Goal: Information Seeking & Learning: Learn about a topic

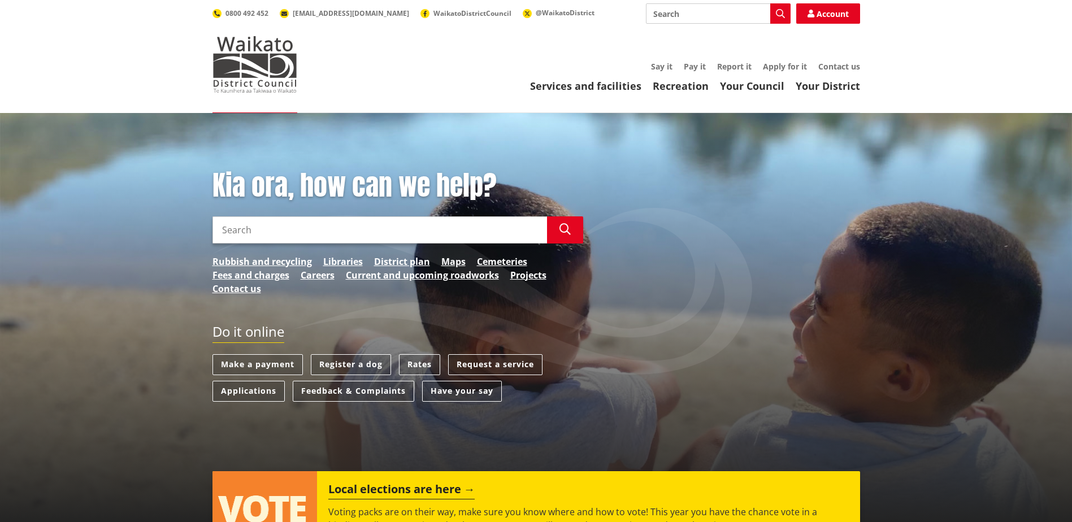
click at [401, 259] on link "District plan" at bounding box center [402, 262] width 56 height 14
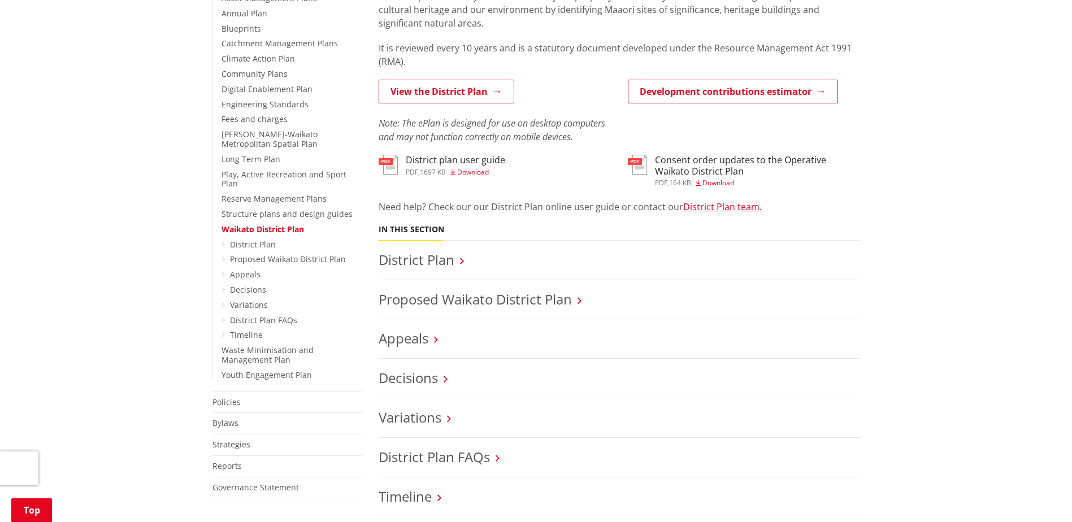
scroll to position [283, 0]
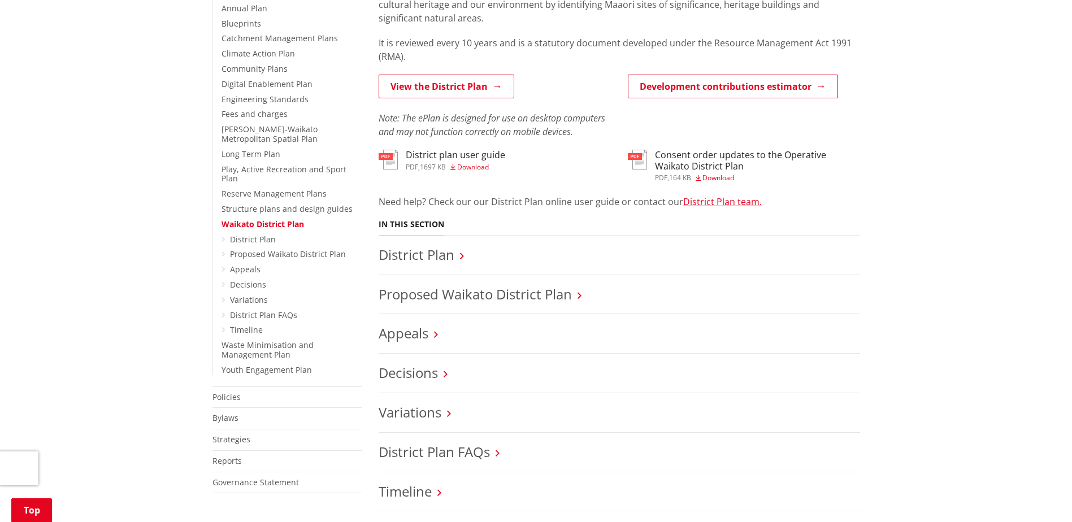
click at [498, 287] on link "Proposed Waikato District Plan" at bounding box center [475, 294] width 193 height 19
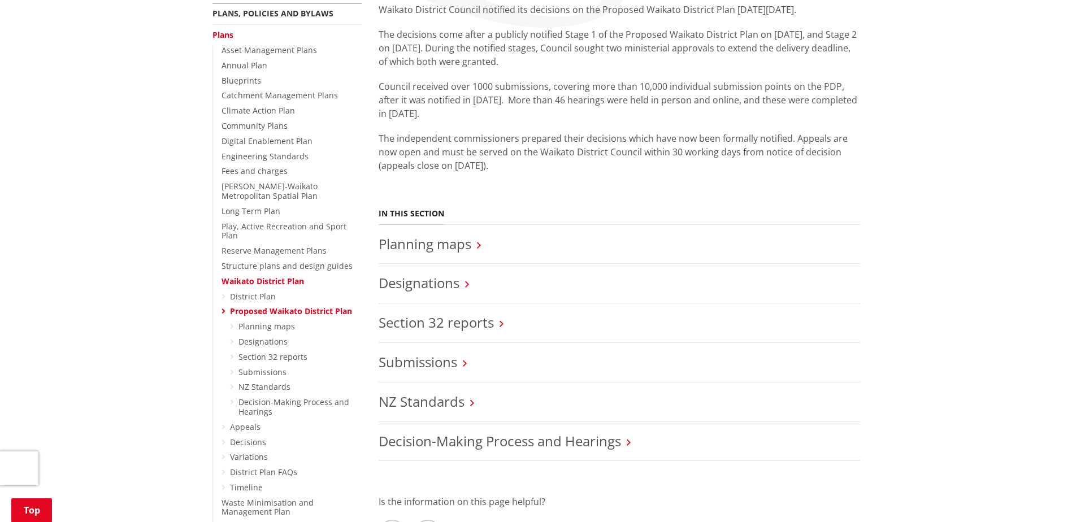
scroll to position [226, 0]
click at [434, 249] on link "Planning maps" at bounding box center [425, 243] width 93 height 19
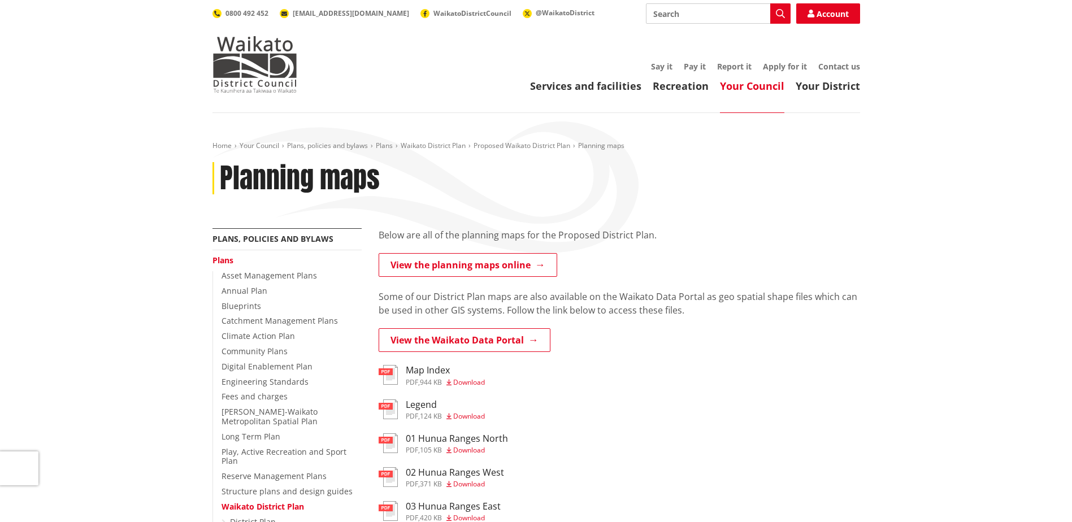
click at [472, 264] on link "View the planning maps online" at bounding box center [468, 265] width 179 height 24
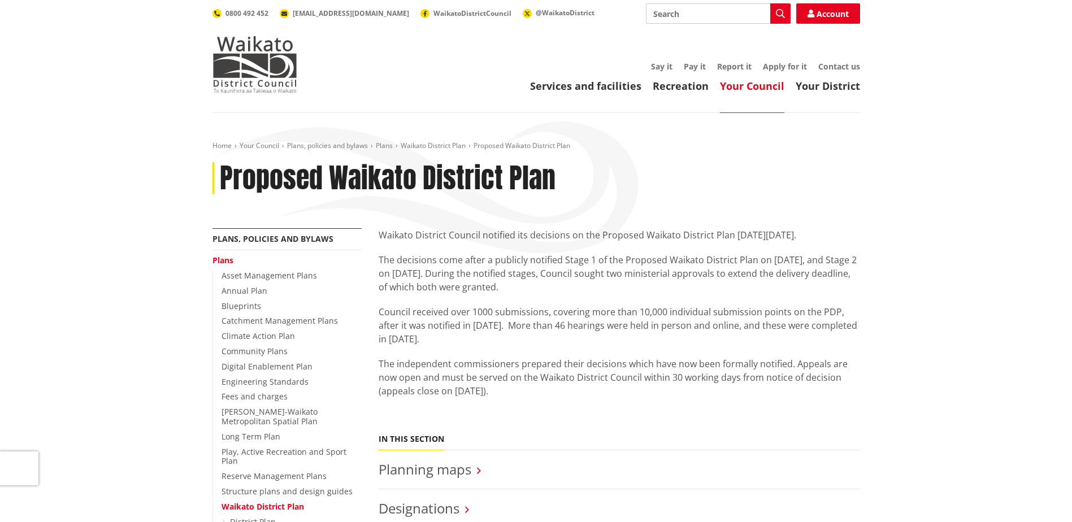
scroll to position [226, 0]
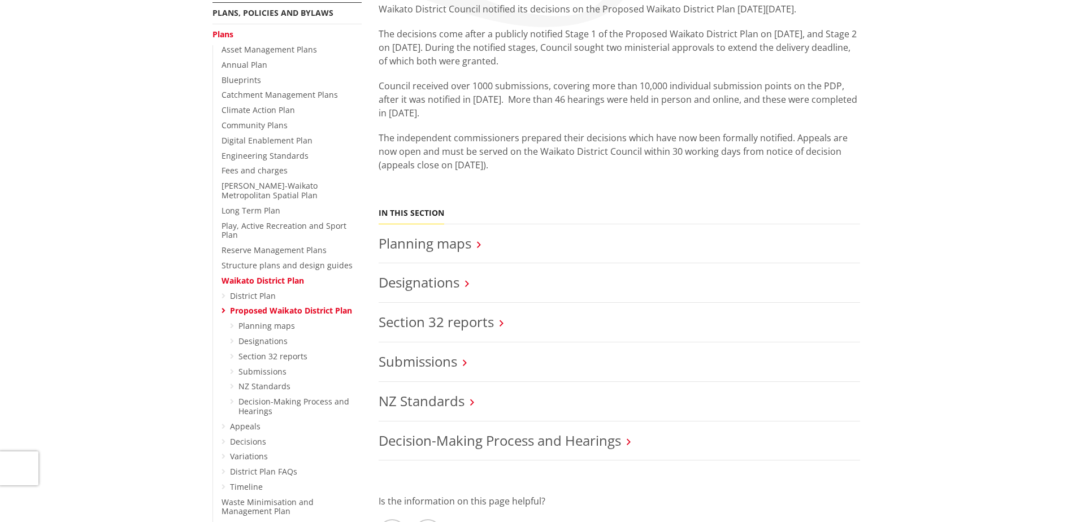
click at [245, 421] on link "Appeals" at bounding box center [245, 426] width 31 height 11
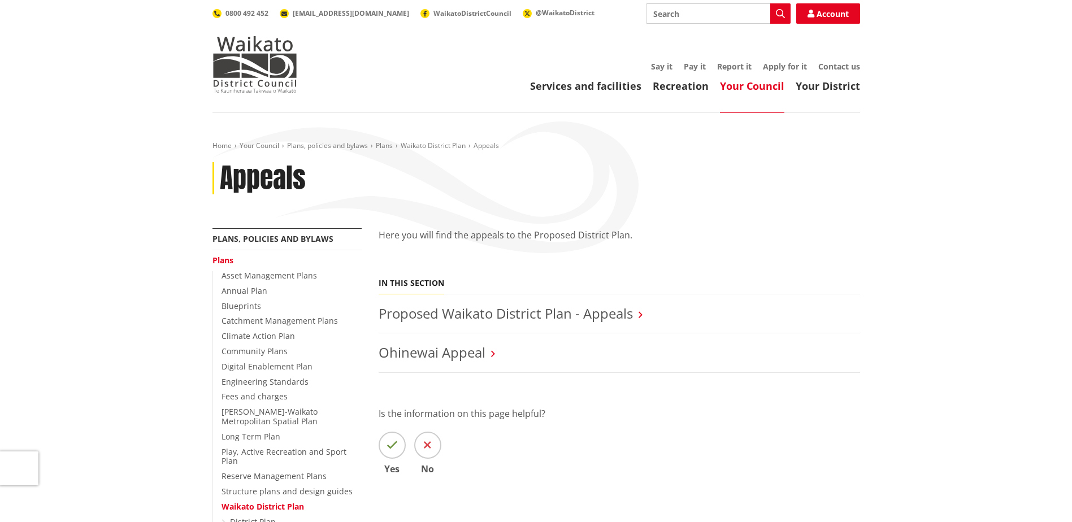
click at [455, 312] on link "Proposed Waikato District Plan - Appeals" at bounding box center [506, 313] width 254 height 19
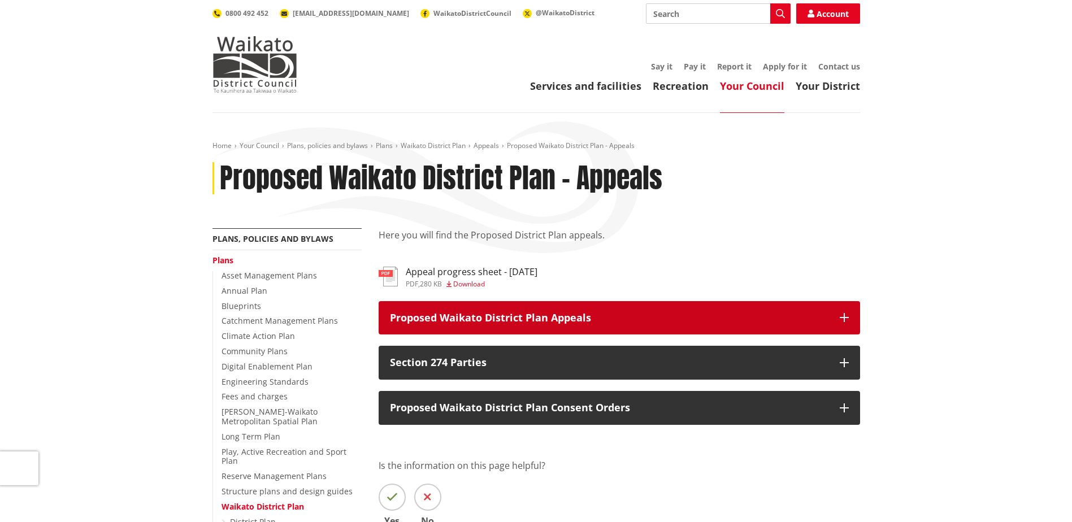
click at [541, 312] on p "Proposed Waikato District Plan Appeals" at bounding box center [609, 317] width 438 height 11
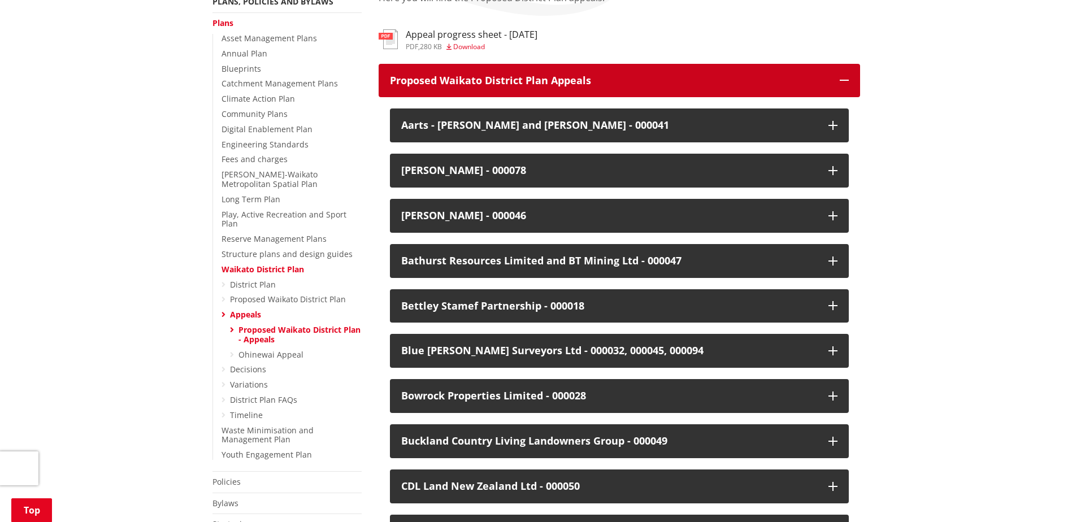
scroll to position [339, 0]
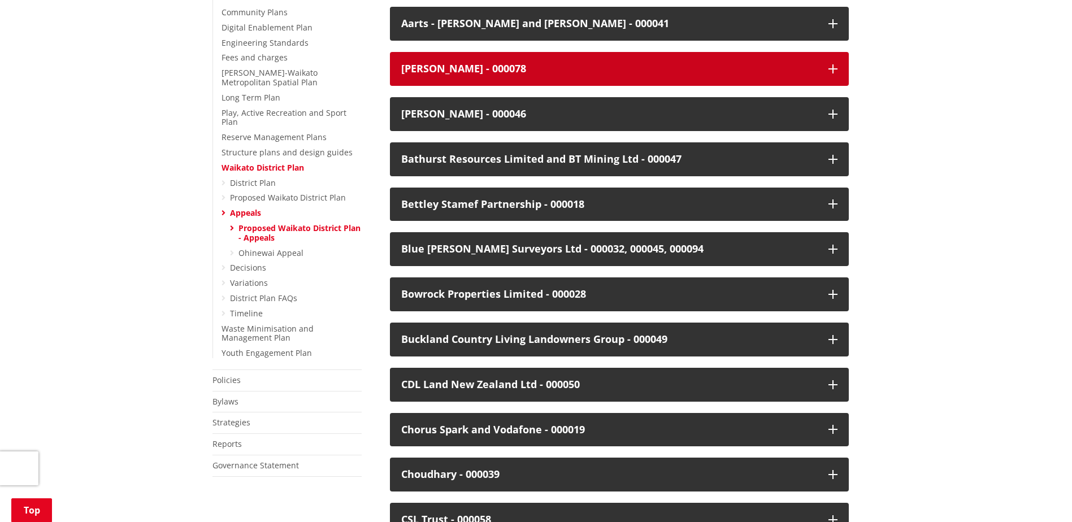
click at [506, 66] on div "[PERSON_NAME] - 000078" at bounding box center [609, 68] width 416 height 11
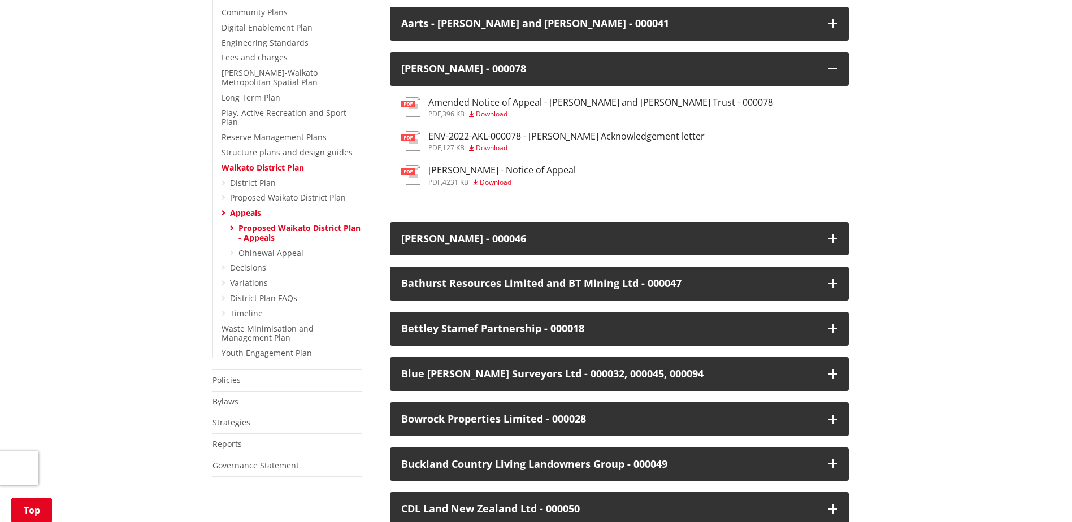
click at [541, 98] on h3 "Amended Notice of Appeal - [PERSON_NAME] and [PERSON_NAME] Trust - 000078" at bounding box center [600, 102] width 345 height 11
